Goal: Task Accomplishment & Management: Use online tool/utility

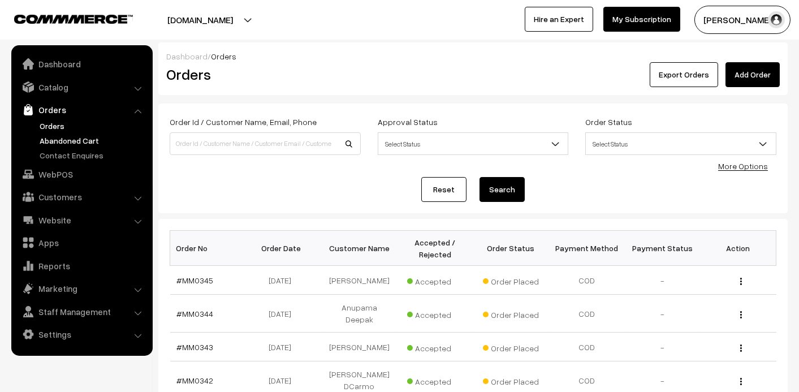
click at [78, 139] on link "Abandoned Cart" at bounding box center [93, 141] width 112 height 12
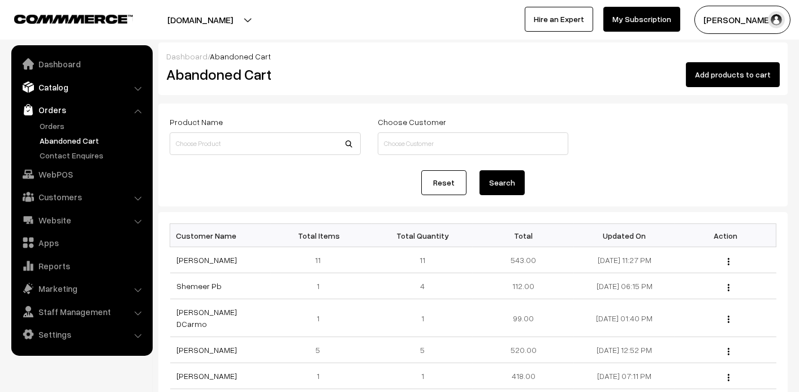
click at [68, 77] on link "Catalog" at bounding box center [81, 87] width 135 height 20
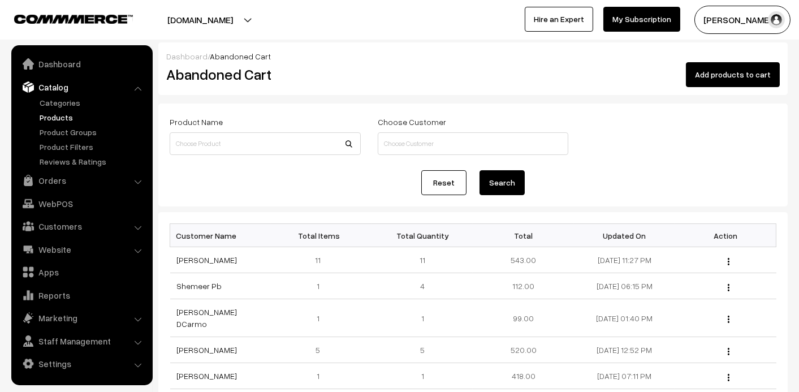
click at [55, 120] on link "Products" at bounding box center [93, 117] width 112 height 12
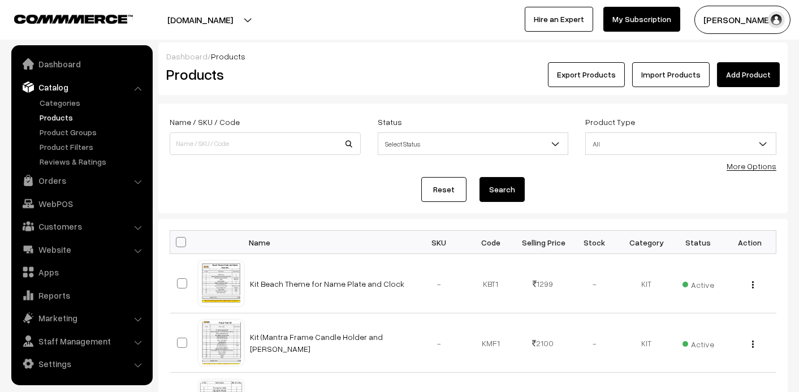
click at [696, 77] on link "Import Products" at bounding box center [670, 74] width 77 height 25
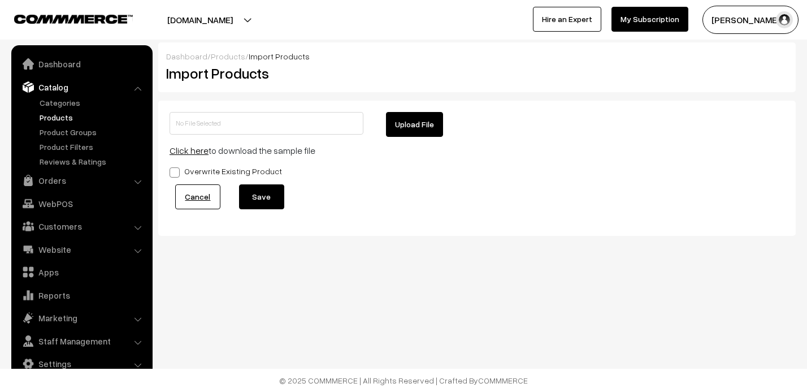
click at [189, 150] on link "Click here" at bounding box center [189, 150] width 39 height 11
click at [58, 117] on link "Products" at bounding box center [93, 117] width 112 height 12
